Goal: Transaction & Acquisition: Purchase product/service

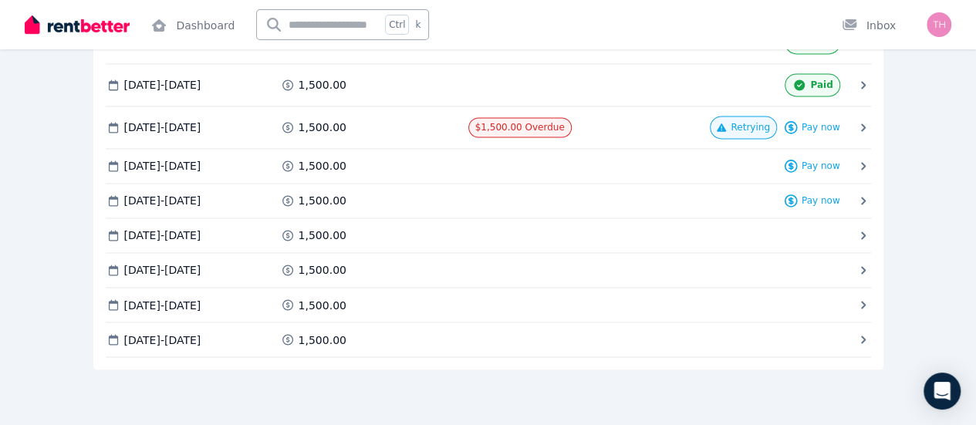
scroll to position [1130, 0]
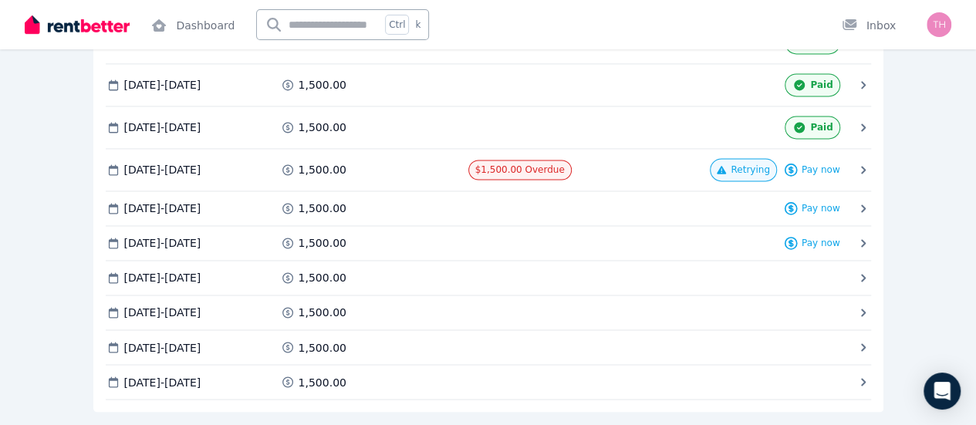
click at [0, 0] on span "Pay now" at bounding box center [0, 0] width 0 height 0
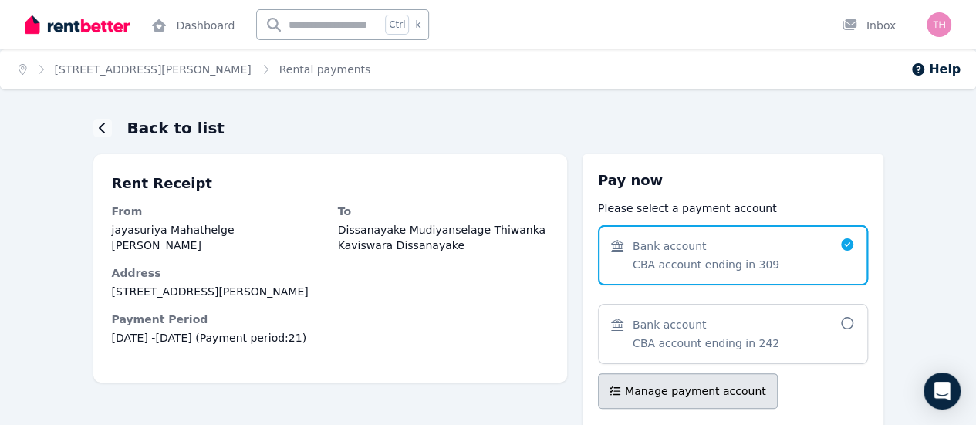
scroll to position [134, 0]
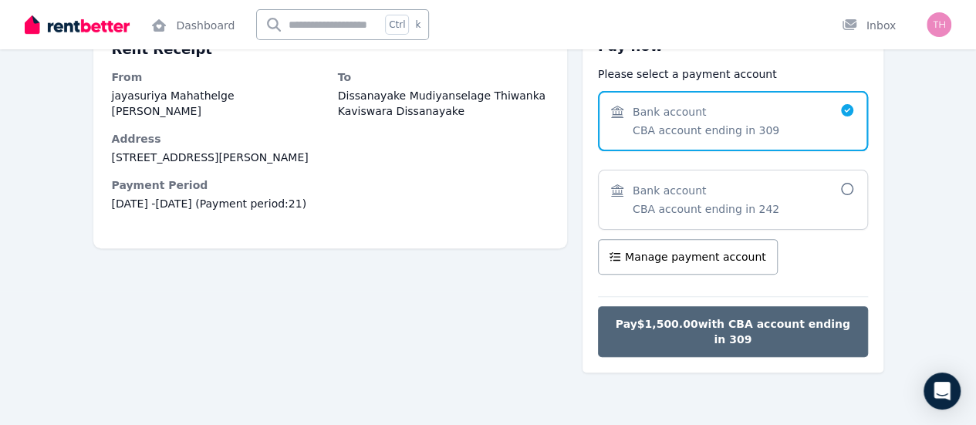
click at [751, 323] on span "Pay $1,500.00 with CBA account ending in 309" at bounding box center [733, 331] width 238 height 31
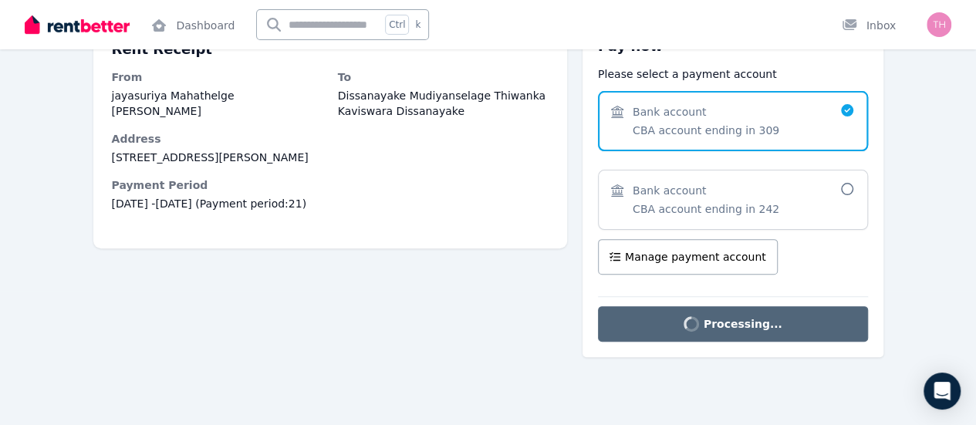
scroll to position [12, 0]
